Goal: Task Accomplishment & Management: Use online tool/utility

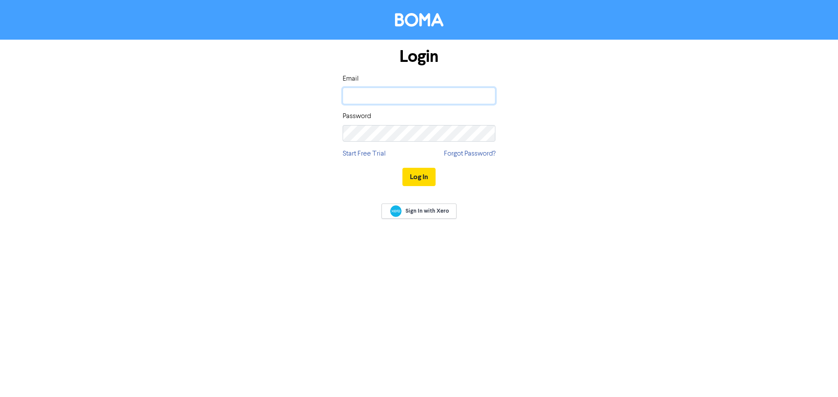
click at [360, 97] on input "email" at bounding box center [418, 96] width 153 height 17
type input "[EMAIL_ADDRESS][DOMAIN_NAME]"
click at [402, 168] on button "Log In" at bounding box center [418, 177] width 33 height 18
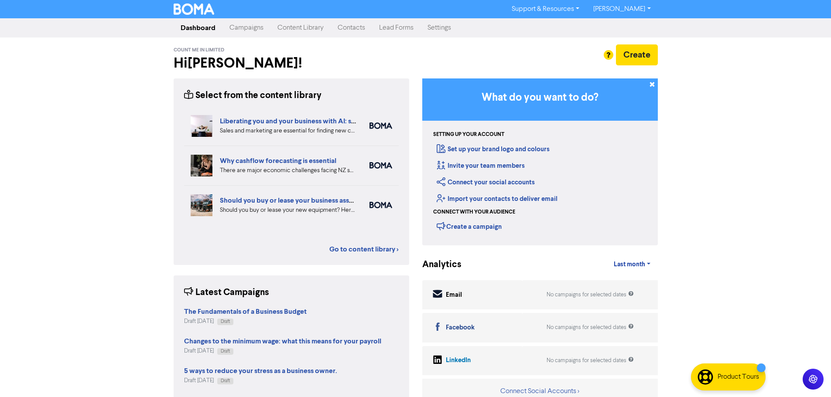
click at [248, 29] on link "Campaigns" at bounding box center [247, 27] width 48 height 17
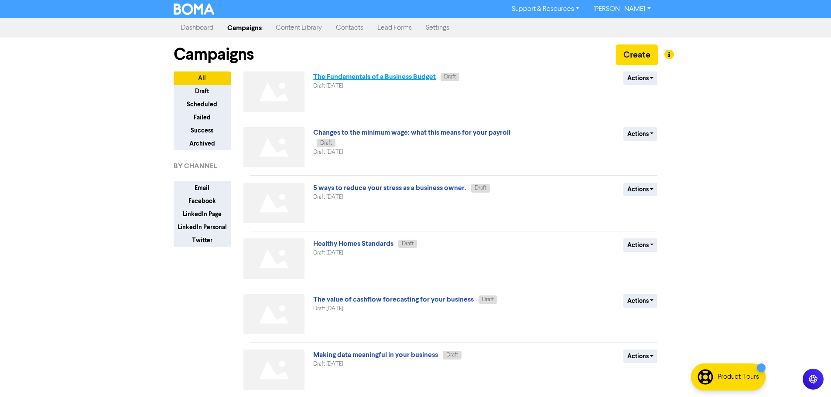
click at [368, 79] on link "The Fundamentals of a Business Budget" at bounding box center [374, 76] width 123 height 9
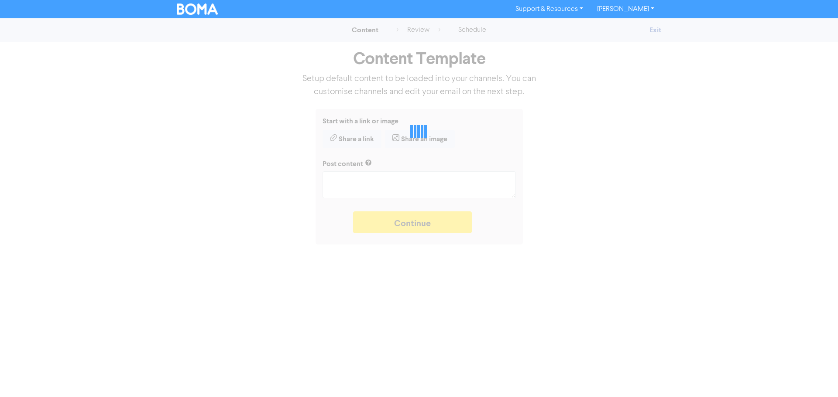
type textarea "x"
type textarea "We believe having a budget is essential for business success. Talk to us about …"
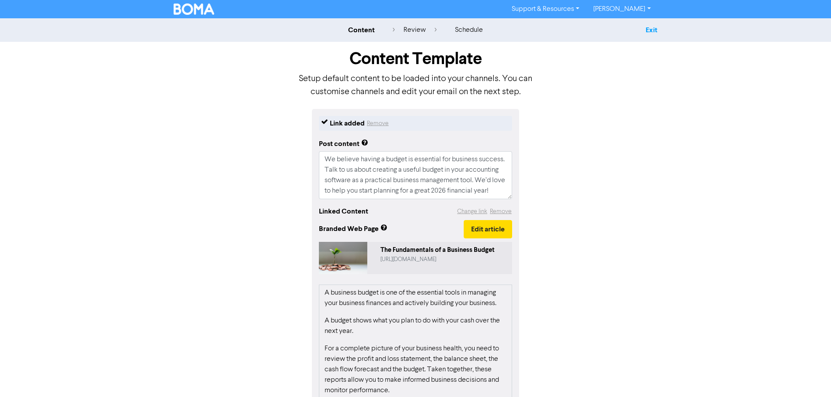
click at [655, 32] on link "Exit" at bounding box center [652, 30] width 12 height 9
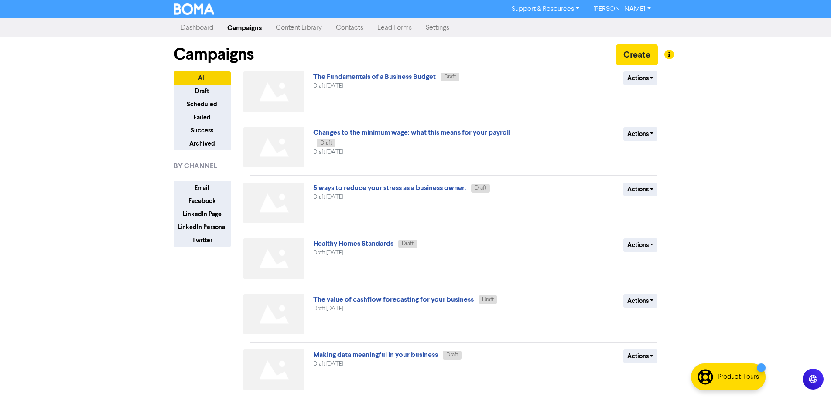
click at [298, 29] on link "Content Library" at bounding box center [299, 27] width 60 height 17
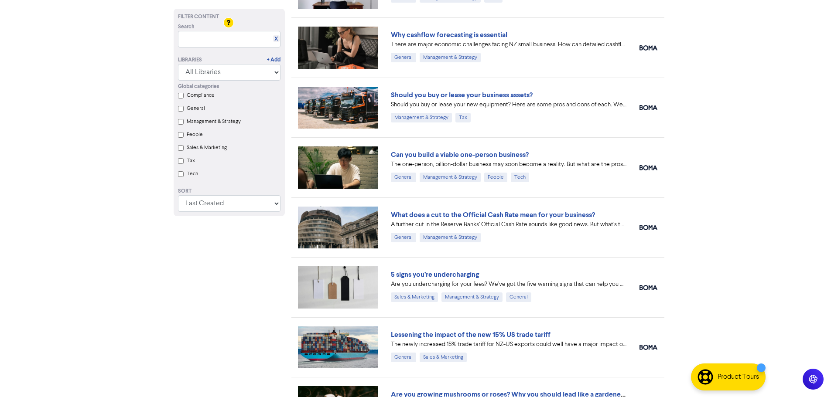
scroll to position [131, 0]
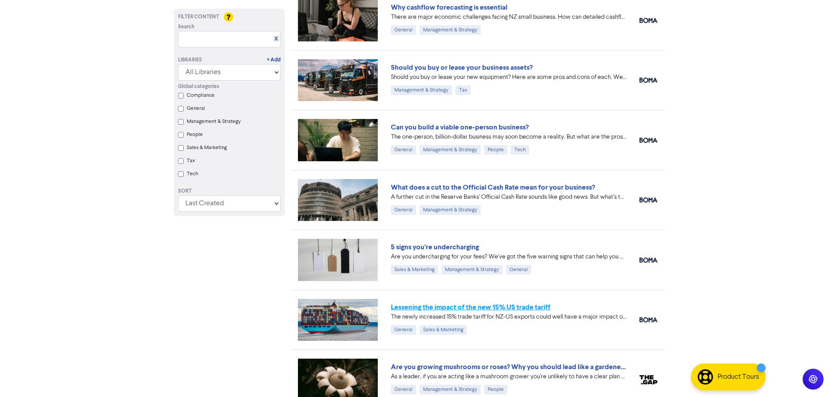
click at [473, 309] on link "Lessening the impact of the new 15% US trade tariff" at bounding box center [471, 307] width 160 height 9
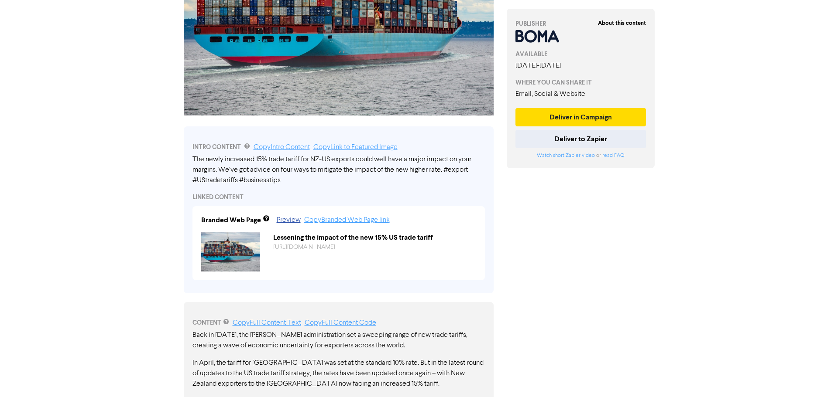
scroll to position [10, 0]
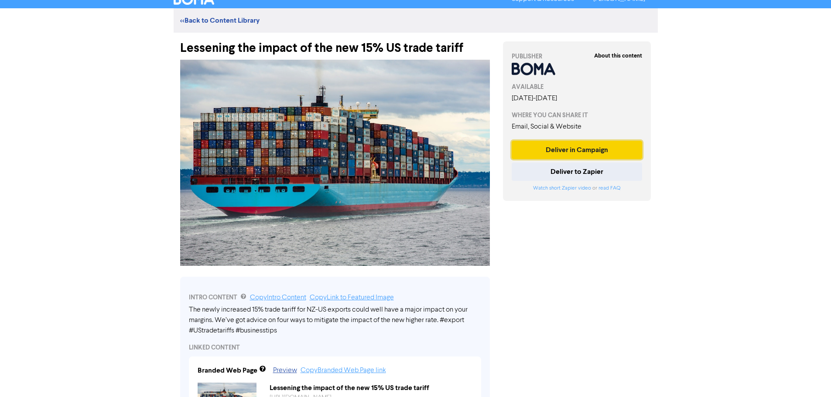
click at [582, 154] on button "Deliver in Campaign" at bounding box center [577, 150] width 131 height 18
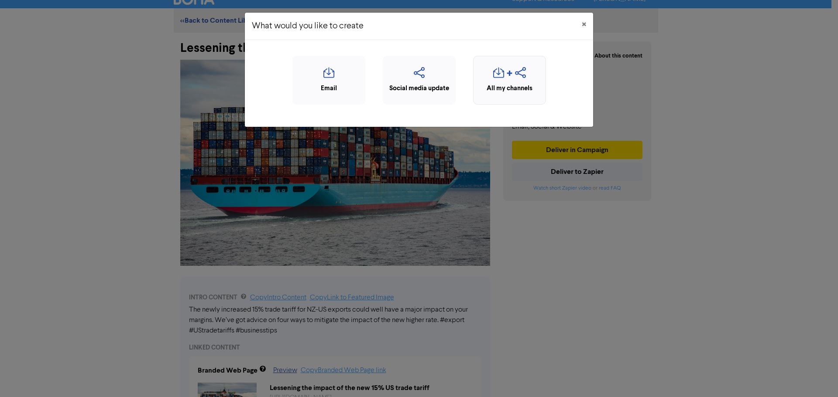
click at [502, 79] on icon "button" at bounding box center [498, 75] width 11 height 17
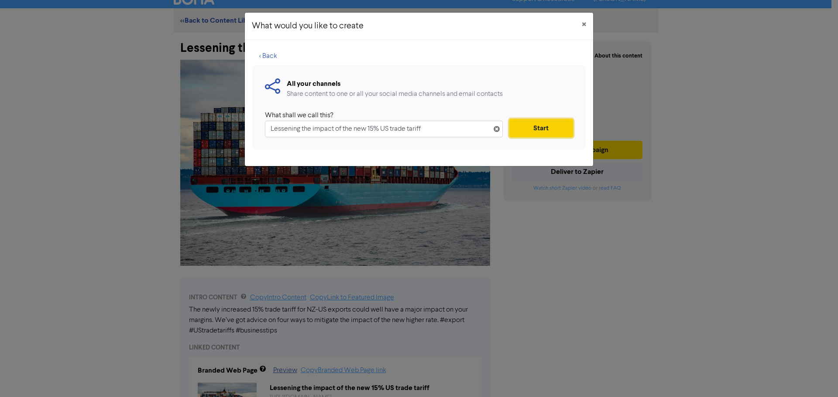
click at [547, 130] on button "Start" at bounding box center [541, 128] width 64 height 18
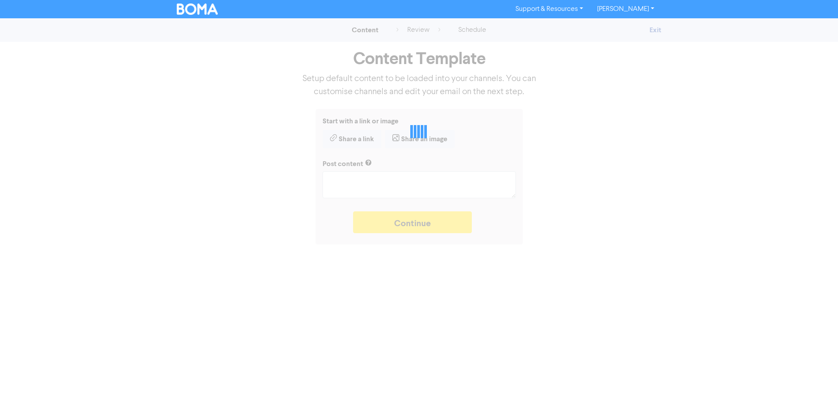
type textarea "x"
type textarea "The newly increased 15% trade tariff for NZ-US exports could well have a major …"
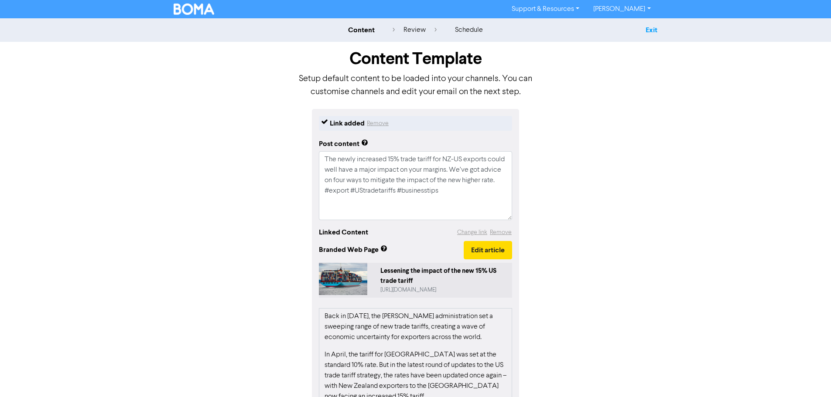
click at [648, 29] on link "Exit" at bounding box center [652, 30] width 12 height 9
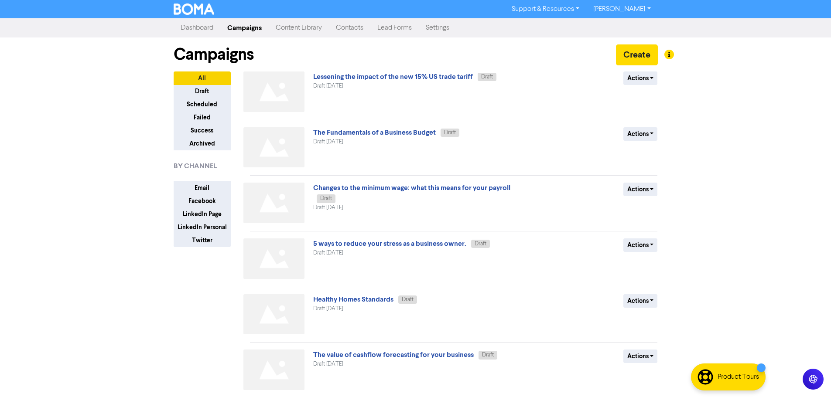
click at [298, 34] on link "Content Library" at bounding box center [299, 27] width 60 height 17
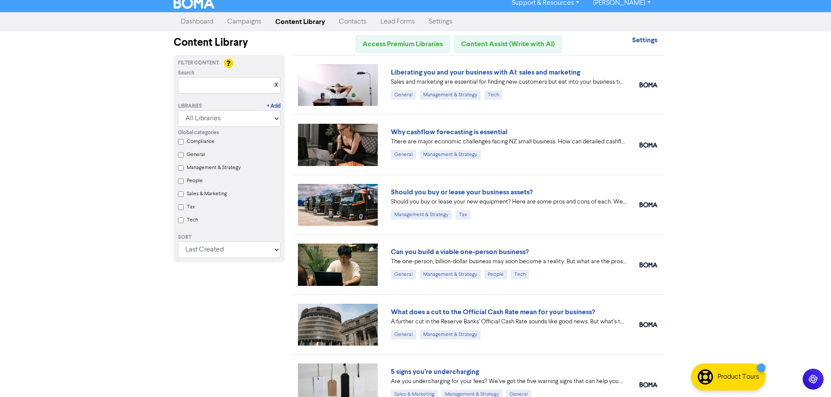
scroll to position [44, 0]
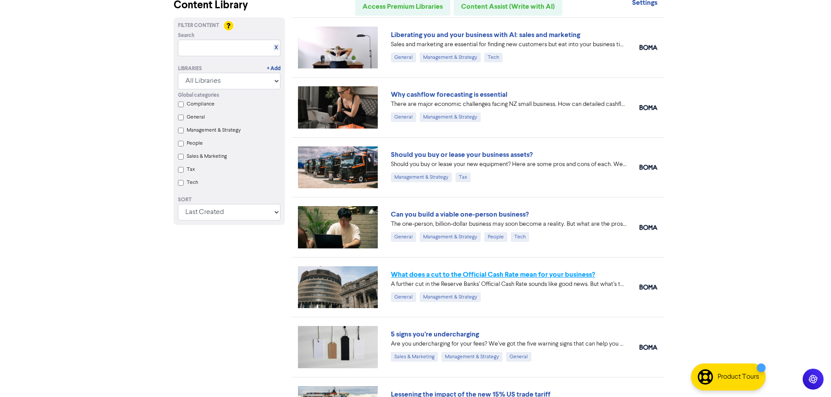
click at [416, 274] on link "What does a cut to the Official Cash Rate mean for your business?" at bounding box center [493, 275] width 204 height 9
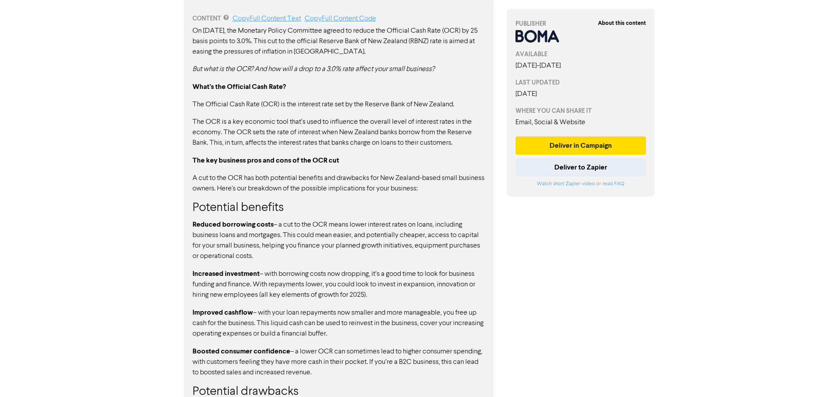
scroll to position [480, 0]
click at [570, 141] on button "Deliver in Campaign" at bounding box center [577, 146] width 131 height 18
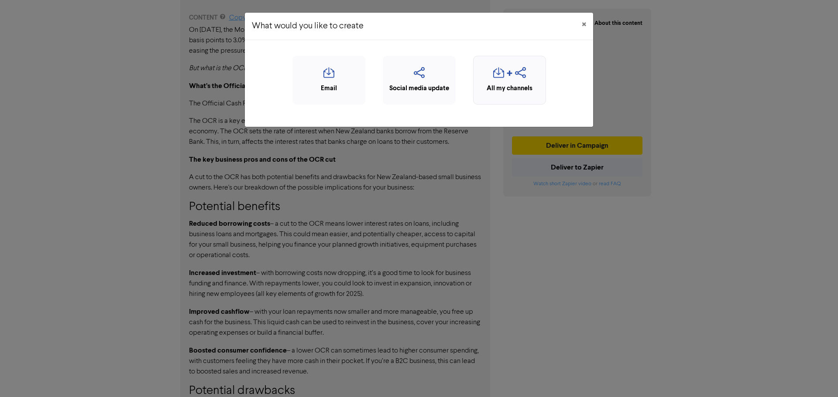
click at [503, 76] on icon "button" at bounding box center [498, 75] width 11 height 17
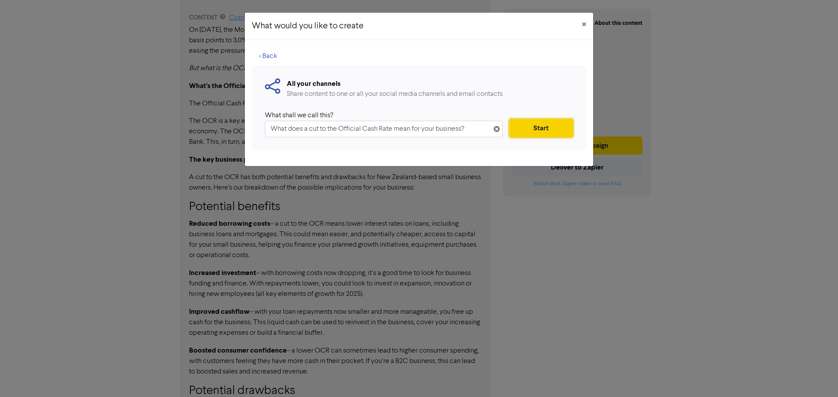
click at [545, 126] on button "Start" at bounding box center [541, 128] width 64 height 18
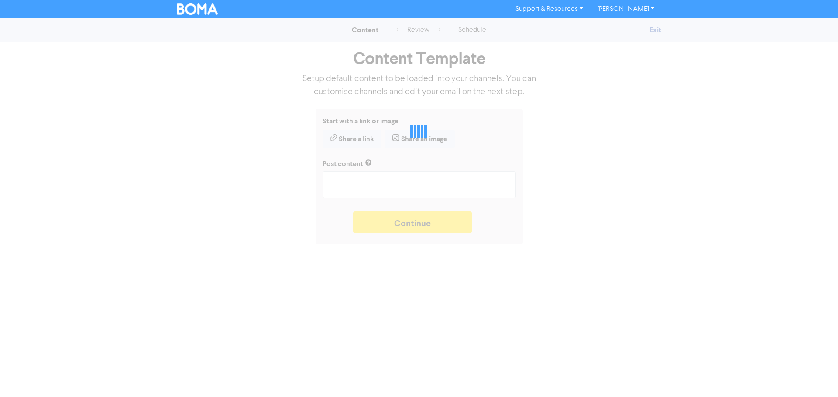
type textarea "x"
type textarea "A further cut in the Reserve Banks’ Official Cash Rate sounds like good news. B…"
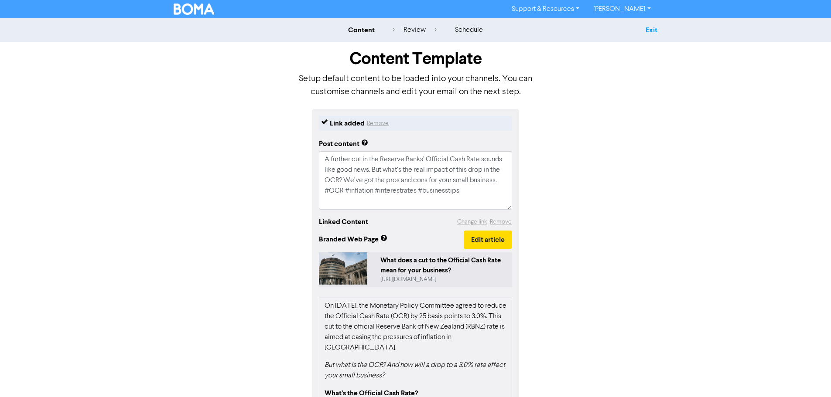
click at [652, 29] on link "Exit" at bounding box center [652, 30] width 12 height 9
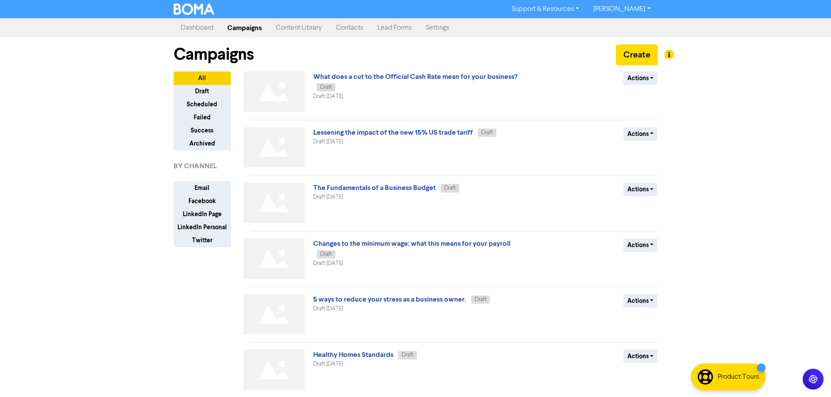
click at [304, 28] on link "Content Library" at bounding box center [299, 27] width 60 height 17
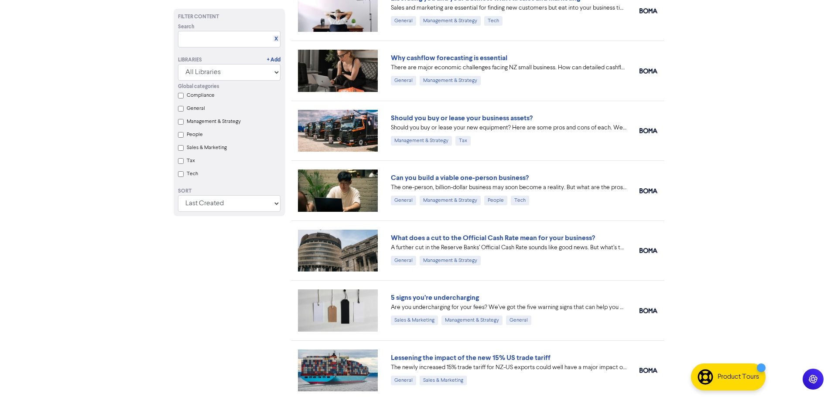
scroll to position [87, 0]
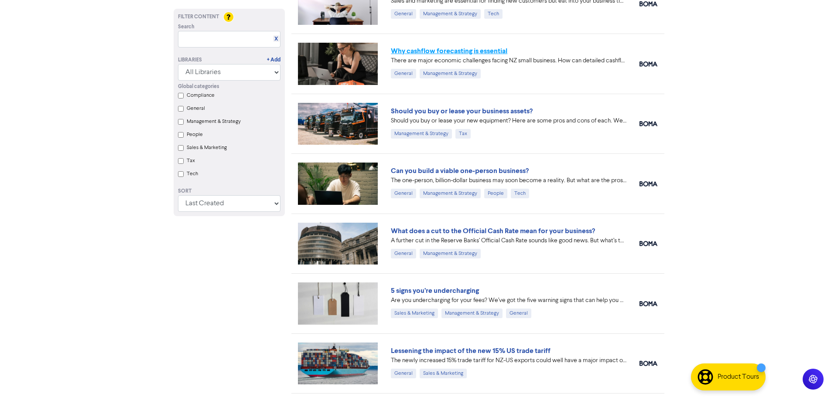
click at [456, 48] on link "Why cashflow forecasting is essential" at bounding box center [449, 51] width 116 height 9
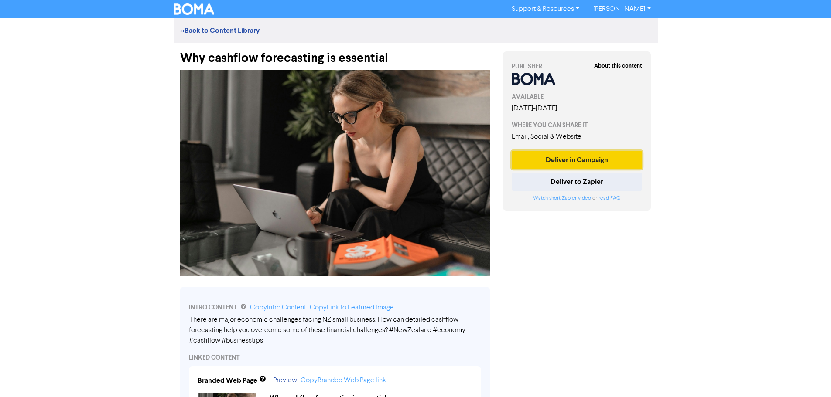
click at [573, 159] on button "Deliver in Campaign" at bounding box center [577, 160] width 131 height 18
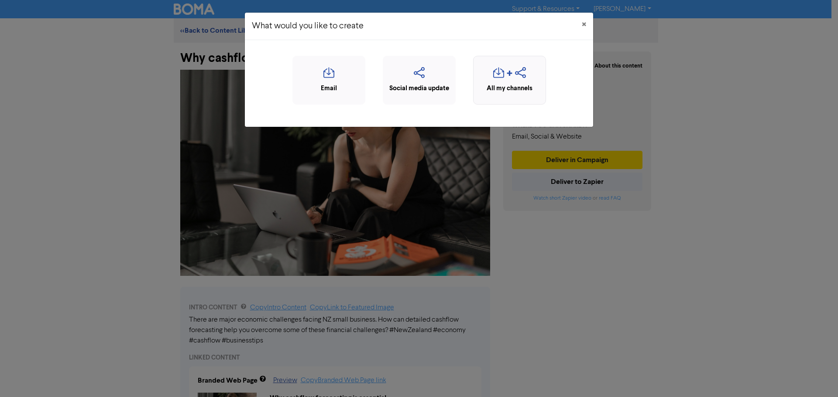
click at [511, 75] on icon "button" at bounding box center [509, 75] width 7 height 10
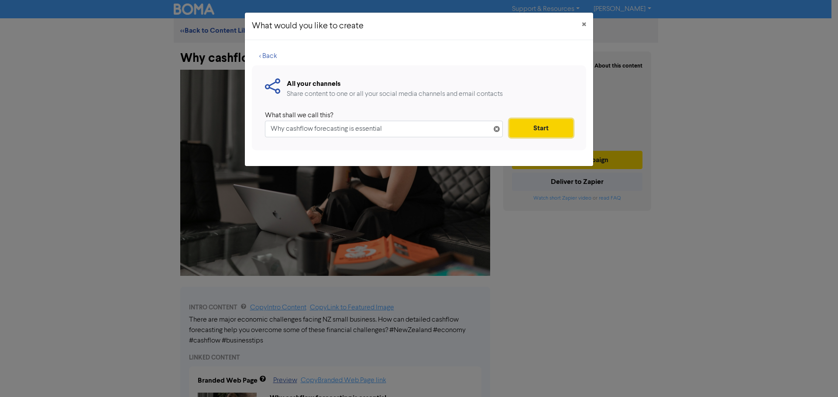
click at [529, 125] on button "Start" at bounding box center [541, 128] width 64 height 18
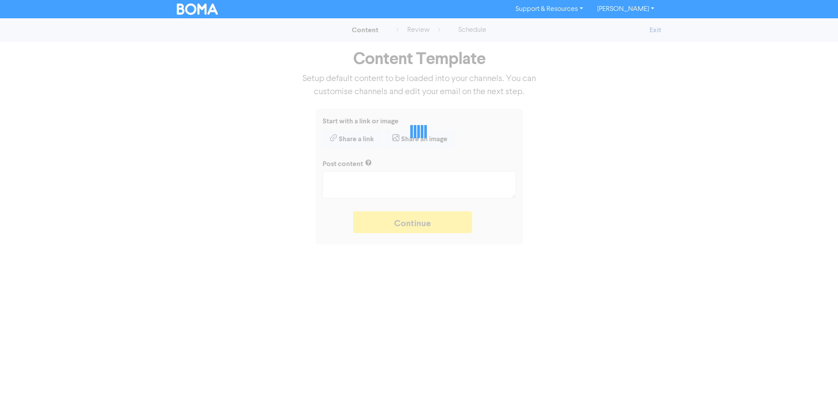
type textarea "x"
type textarea "There are major economic challenges facing NZ small business. How can detailed …"
type textarea "x"
